Goal: Task Accomplishment & Management: Manage account settings

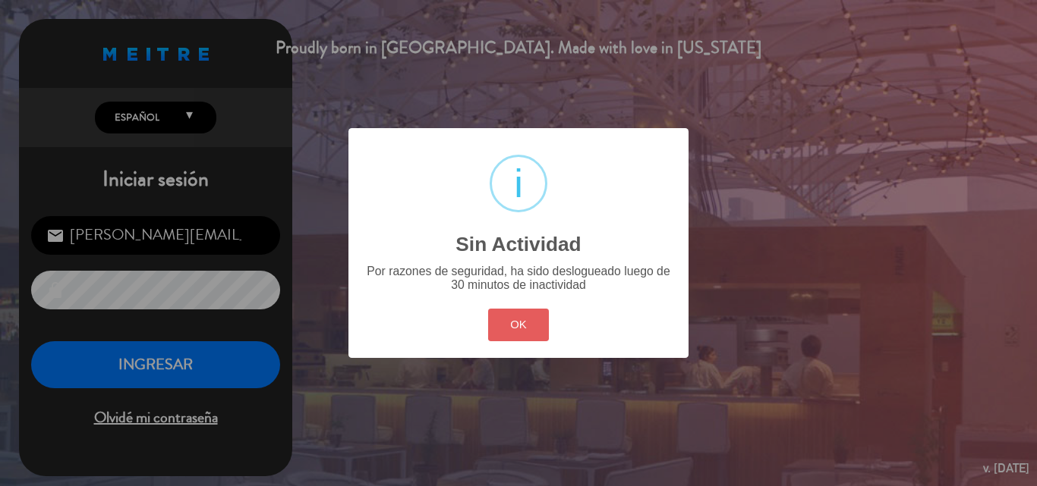
click at [518, 318] on button "OK" at bounding box center [518, 325] width 61 height 33
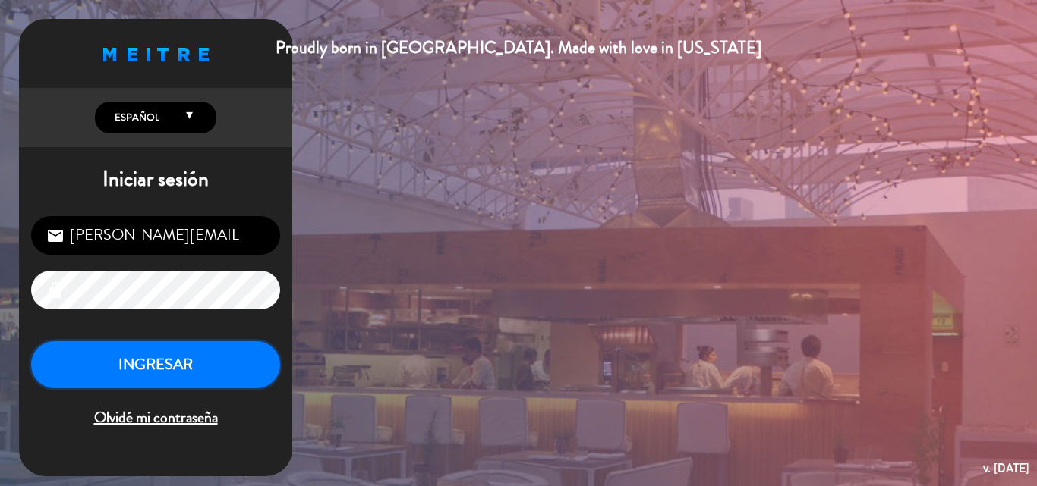
click at [193, 367] on button "INGRESAR" at bounding box center [155, 365] width 249 height 48
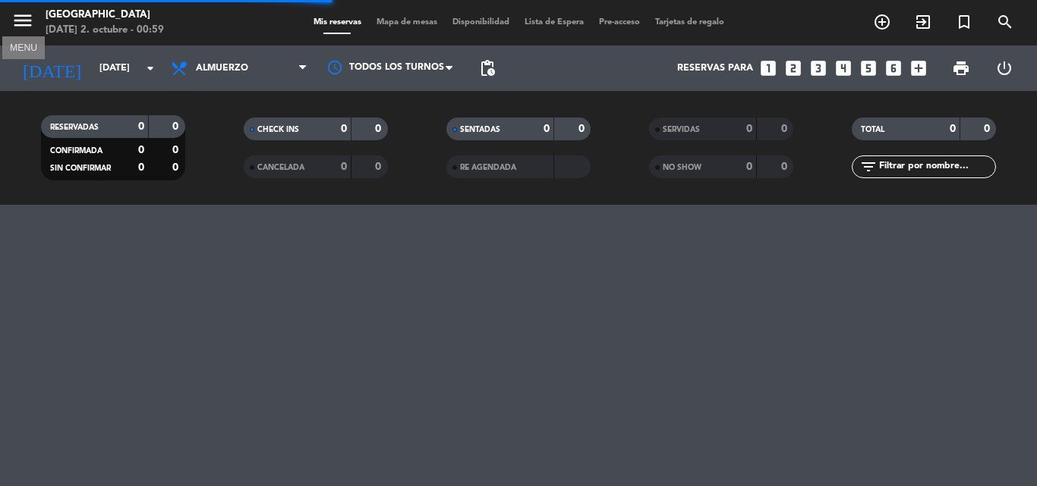
click at [26, 21] on icon "menu" at bounding box center [22, 20] width 23 height 23
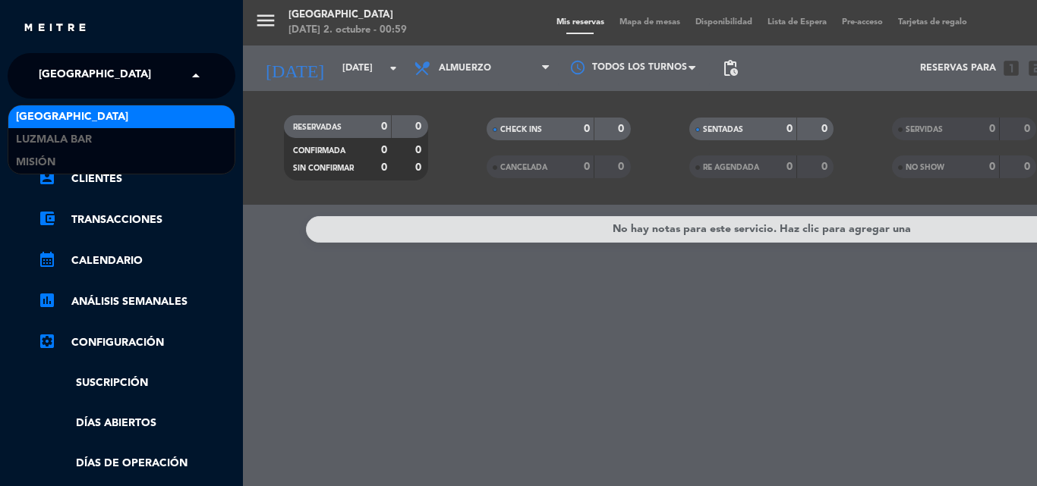
click at [74, 75] on span "[GEOGRAPHIC_DATA]" at bounding box center [95, 76] width 112 height 32
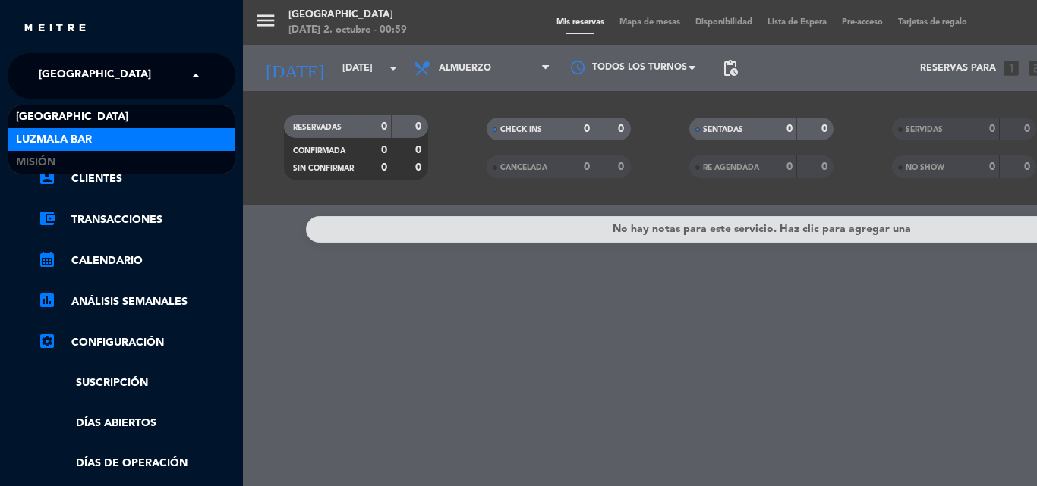
click at [74, 134] on span "Luzmala Bar" at bounding box center [54, 139] width 76 height 17
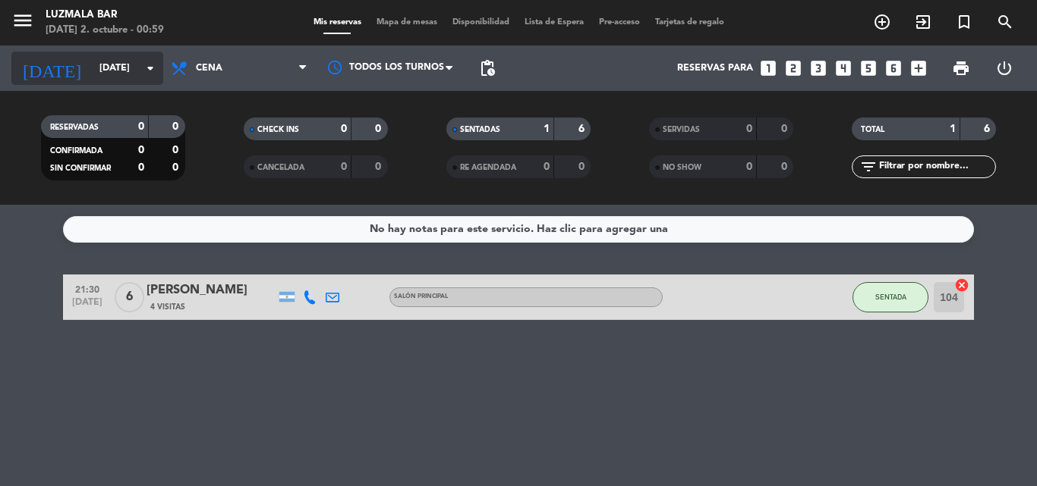
click at [119, 68] on input "[DATE]" at bounding box center [156, 68] width 128 height 26
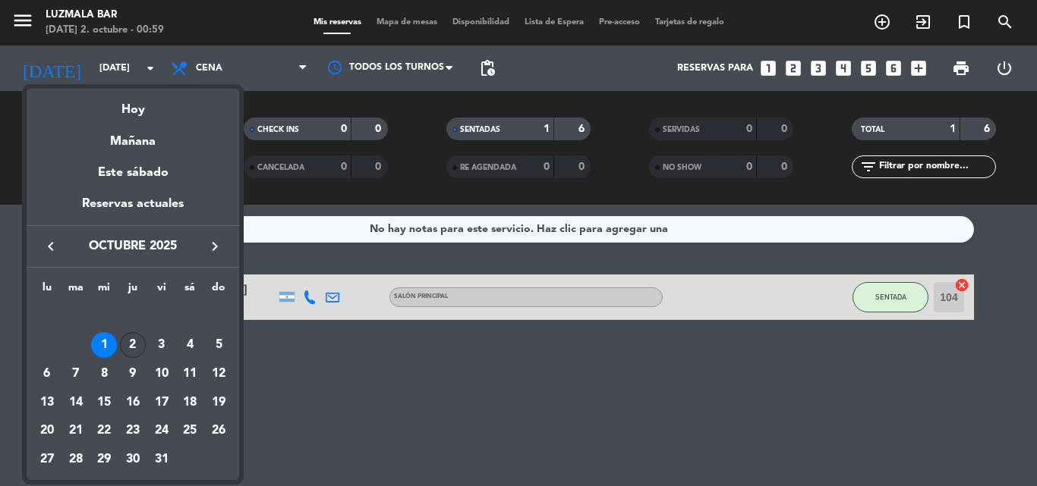
click at [134, 341] on div "2" at bounding box center [133, 345] width 26 height 26
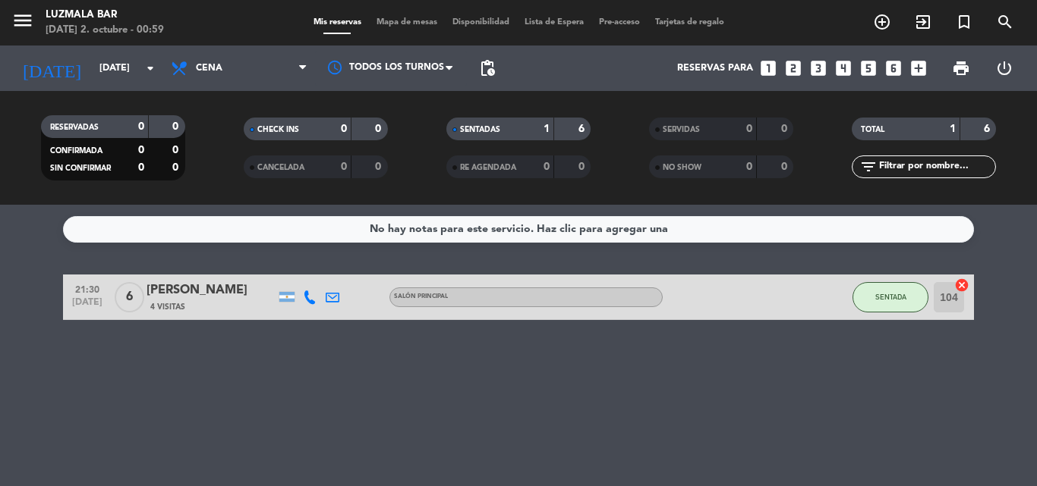
type input "[DEMOGRAPHIC_DATA][DATE]"
